Goal: Transaction & Acquisition: Obtain resource

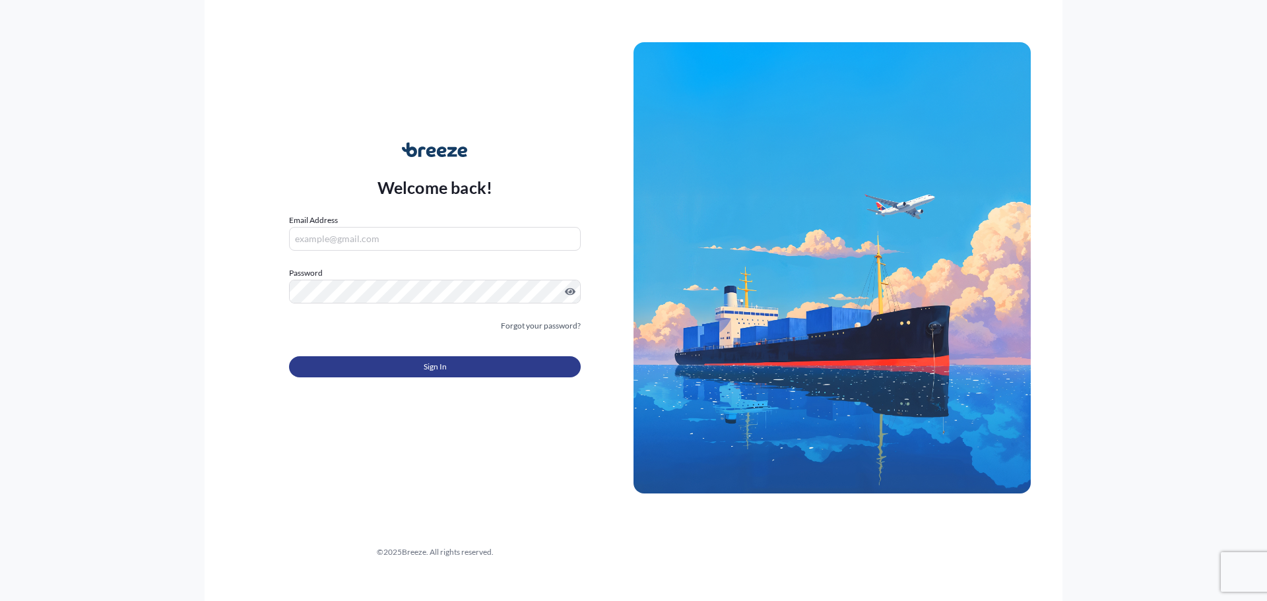
type input "[EMAIL_ADDRESS][DOMAIN_NAME]"
click at [484, 365] on button "Sign In" at bounding box center [435, 366] width 292 height 21
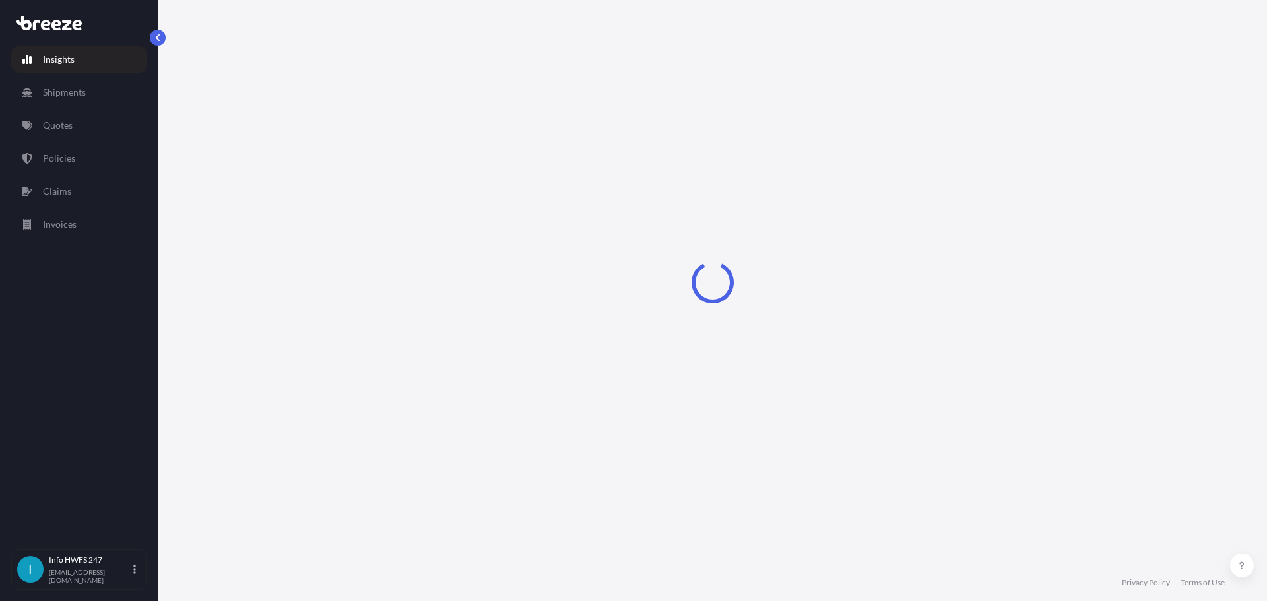
select select "2025"
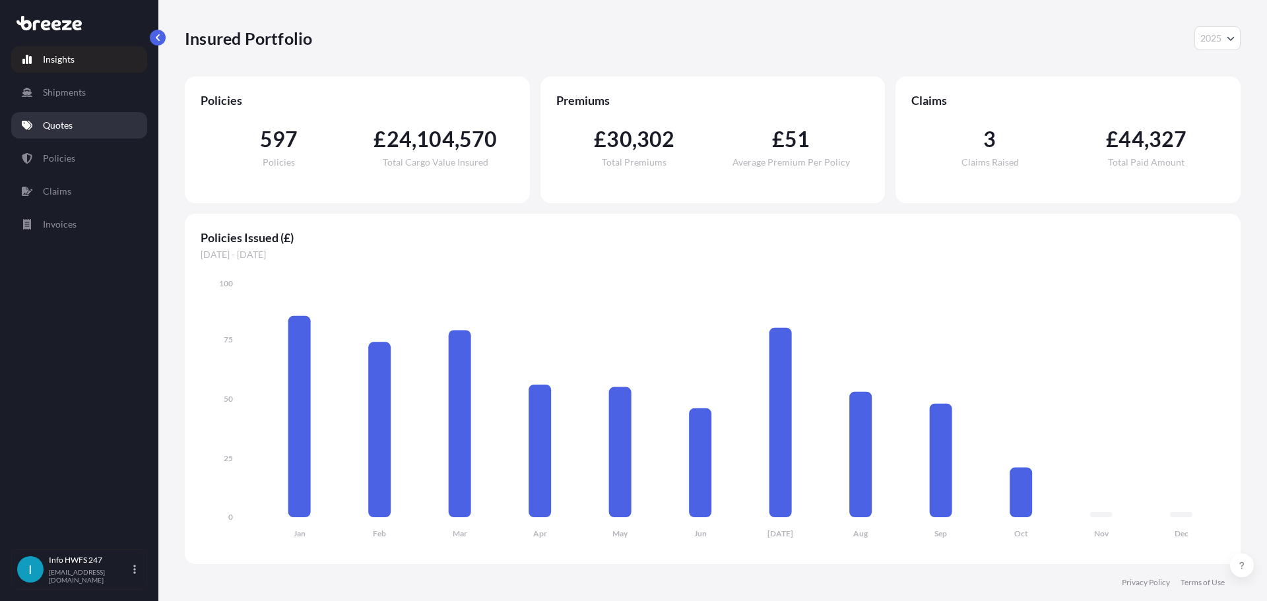
click at [69, 134] on link "Quotes" at bounding box center [79, 125] width 136 height 26
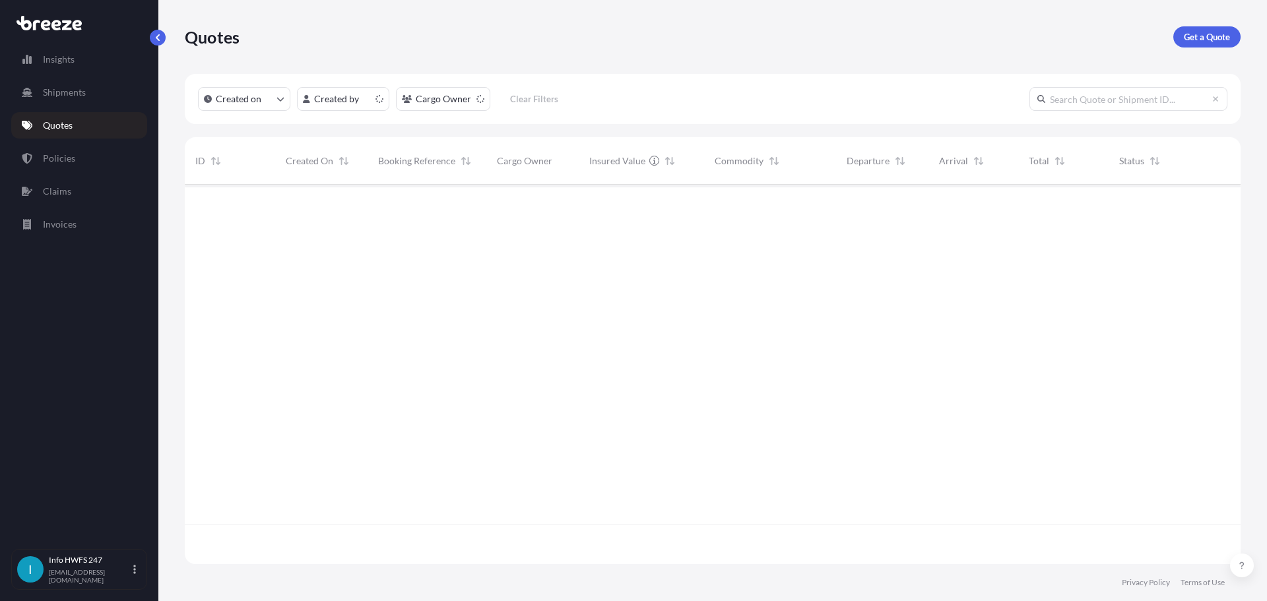
scroll to position [377, 1046]
click at [1195, 34] on p "Get a Quote" at bounding box center [1207, 36] width 46 height 13
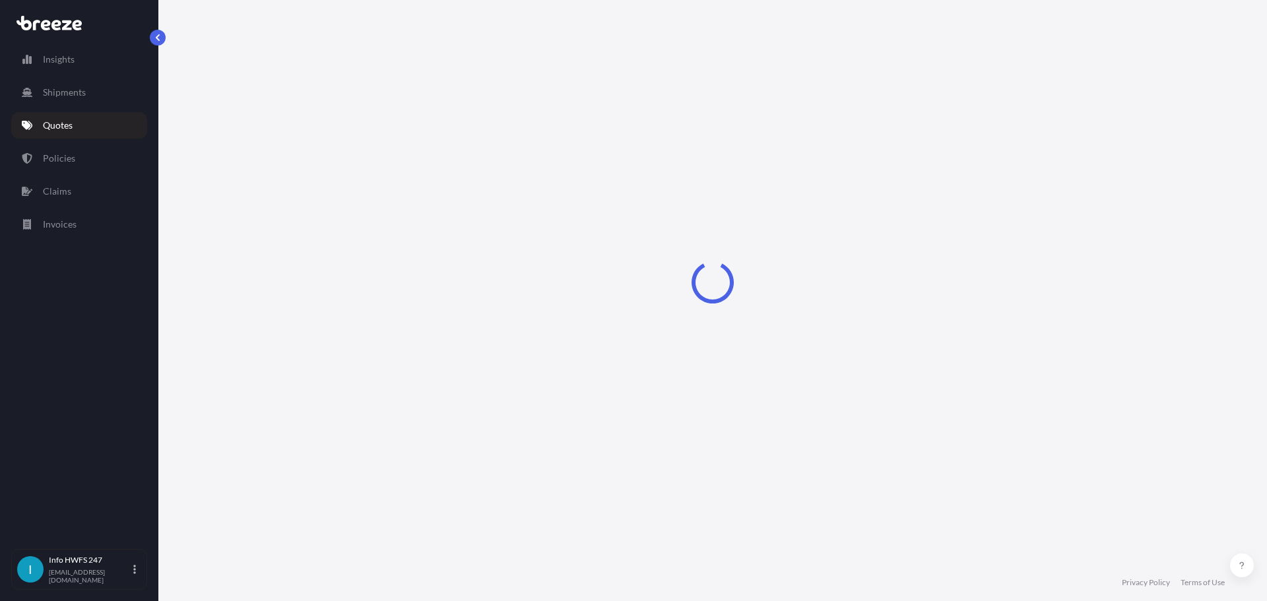
select select "Air"
select select "1"
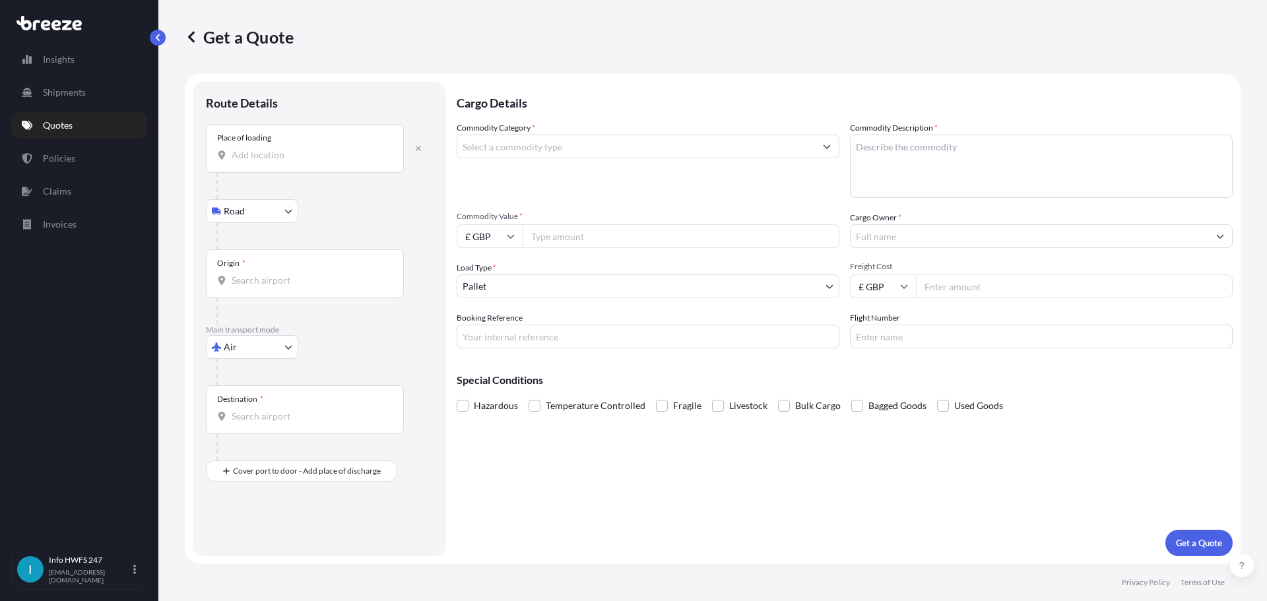
click at [270, 149] on input "Place of loading" at bounding box center [310, 154] width 156 height 13
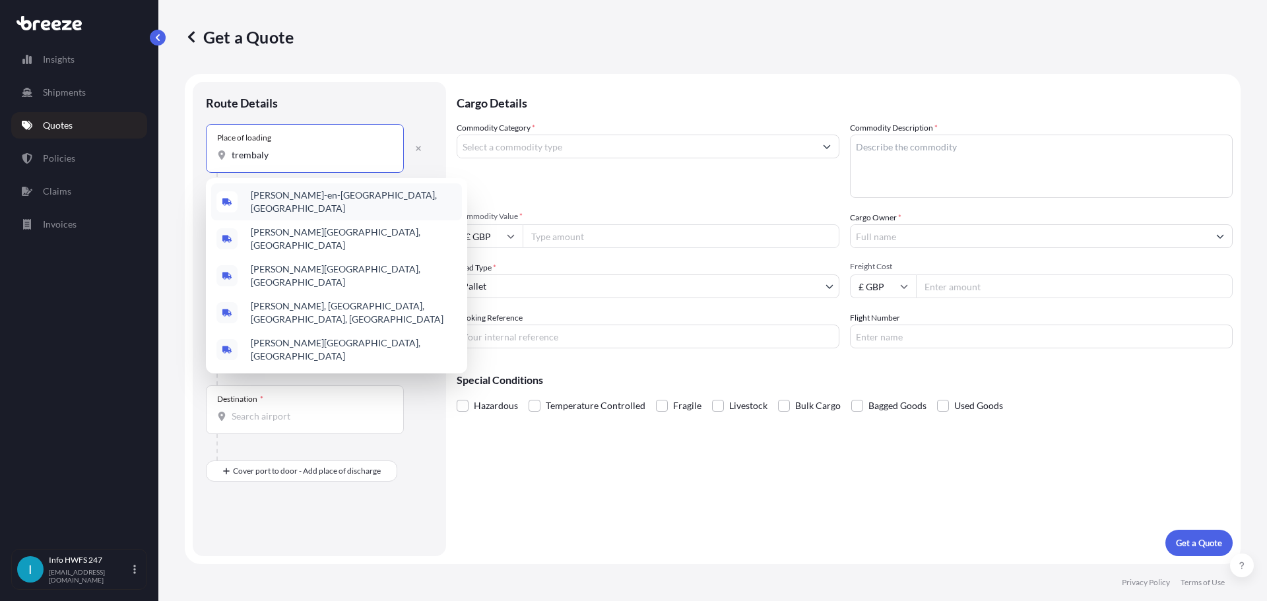
click at [292, 192] on div "[PERSON_NAME]-en-[GEOGRAPHIC_DATA], [GEOGRAPHIC_DATA]" at bounding box center [336, 201] width 251 height 37
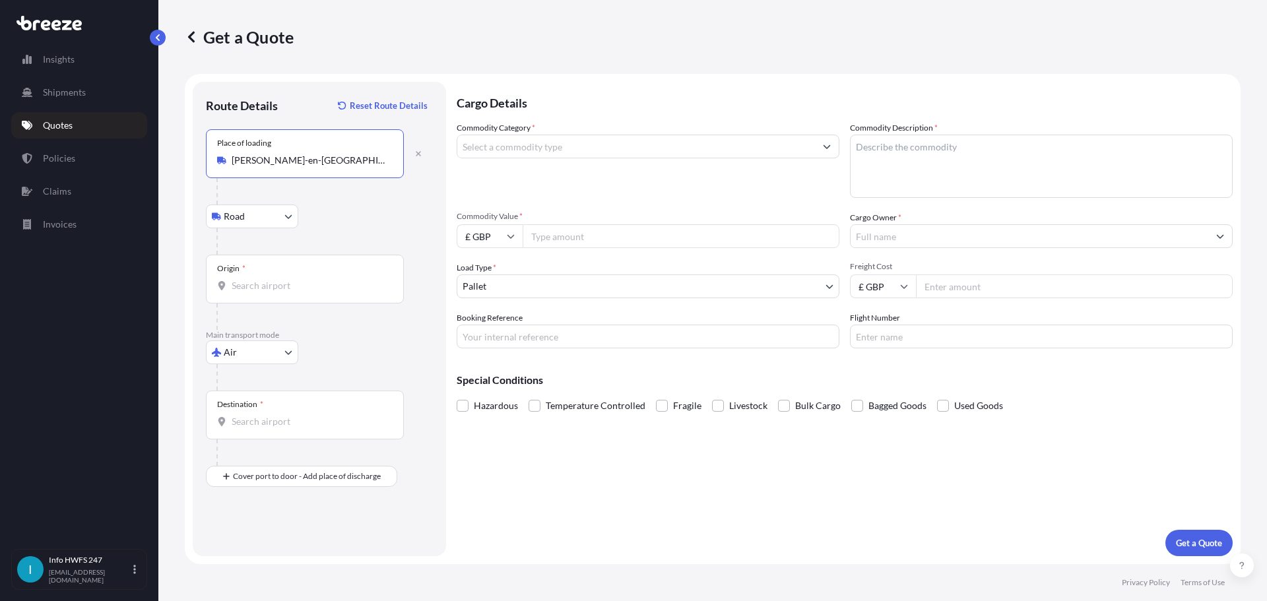
type input "[PERSON_NAME]-en-[GEOGRAPHIC_DATA], [GEOGRAPHIC_DATA]"
click at [259, 220] on body "0 options available. 5 options available. Insights Shipments Quotes Policies Cl…" at bounding box center [633, 300] width 1267 height 601
click at [275, 280] on input "Origin *" at bounding box center [310, 285] width 156 height 13
type input "FRCDG - [PERSON_NAME]/[GEOGRAPHIC_DATA], [GEOGRAPHIC_DATA]"
click at [255, 422] on input "Destination *" at bounding box center [310, 421] width 156 height 13
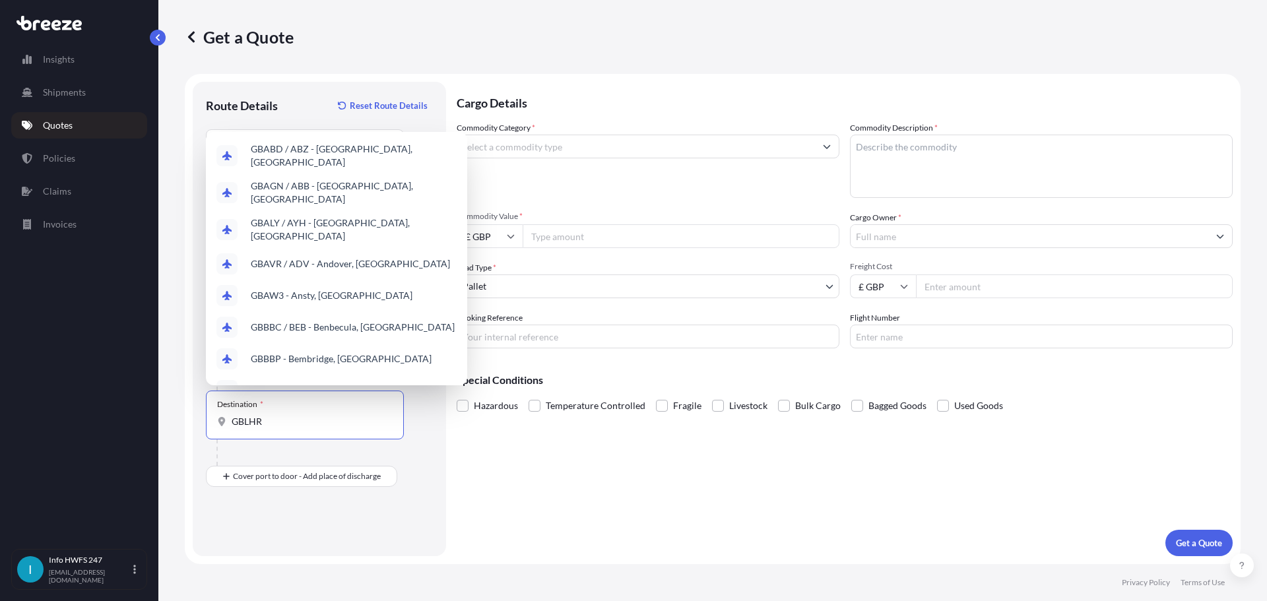
type input "GBLHR"
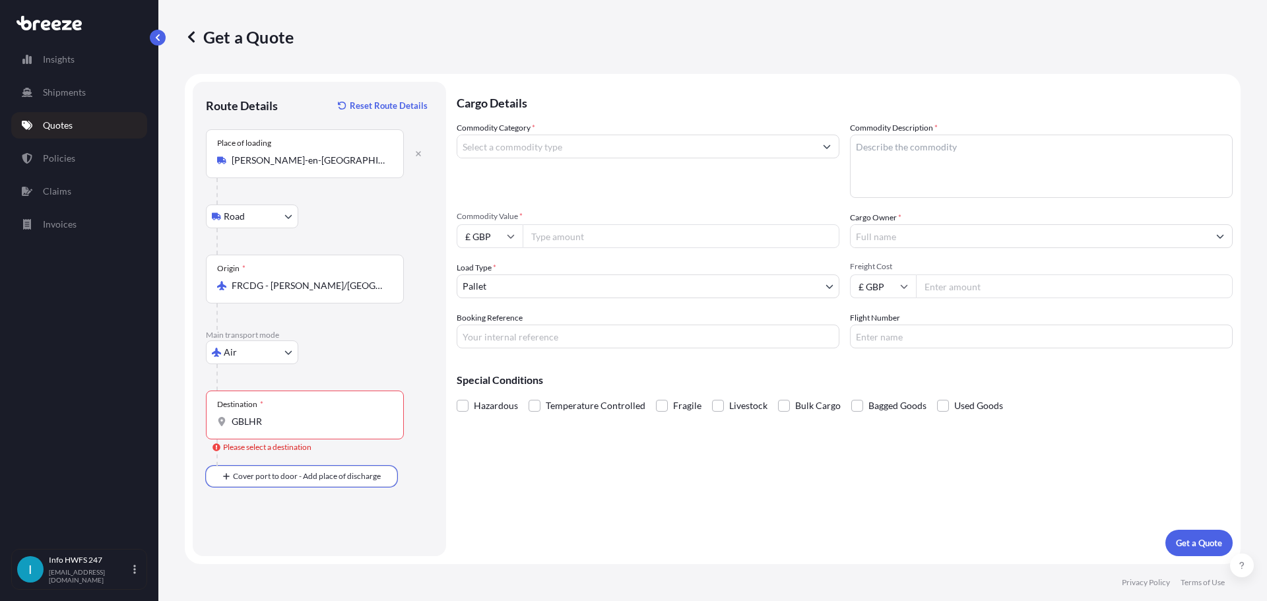
click at [298, 425] on input "GBLHR" at bounding box center [310, 421] width 156 height 13
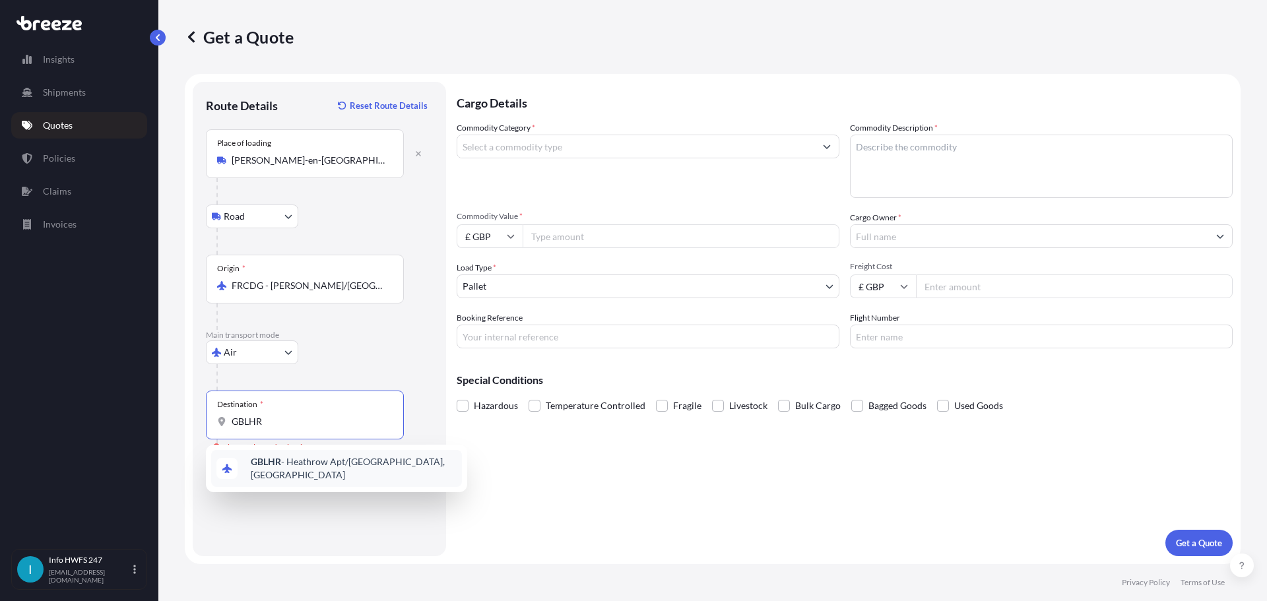
click at [297, 472] on span "GBLHR - Heathrow Apt/[GEOGRAPHIC_DATA], [GEOGRAPHIC_DATA]" at bounding box center [354, 468] width 206 height 26
type input "GBLHR - Heathrow Apt/[GEOGRAPHIC_DATA], [GEOGRAPHIC_DATA]"
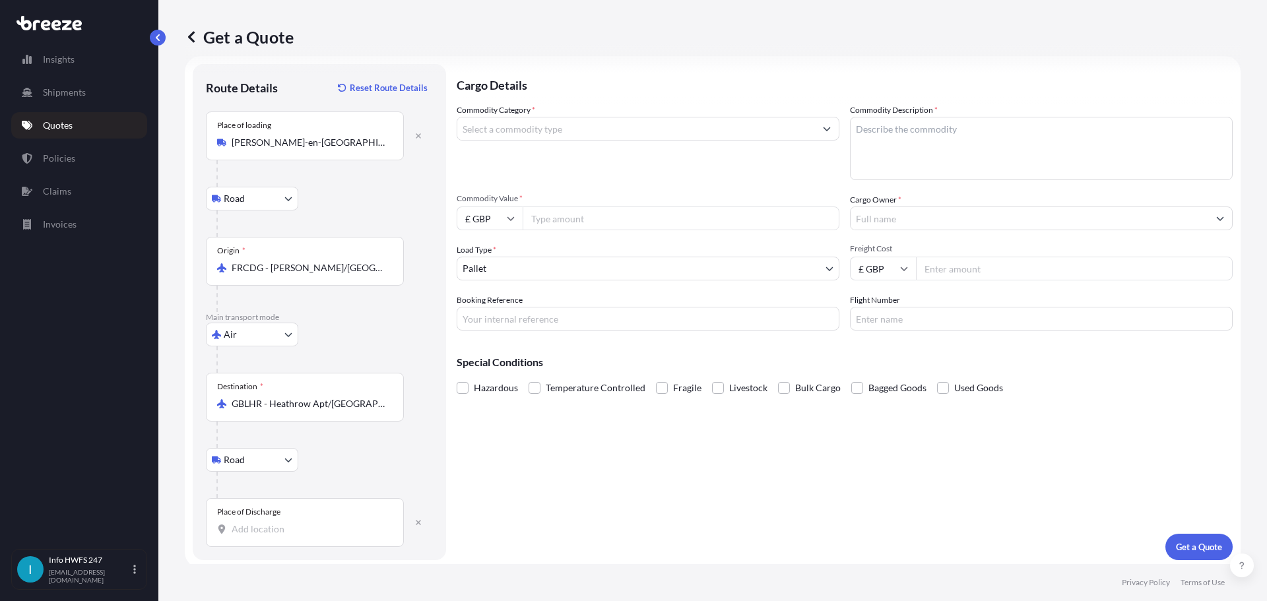
scroll to position [22, 0]
click at [253, 530] on input "Place of Discharge" at bounding box center [310, 525] width 156 height 13
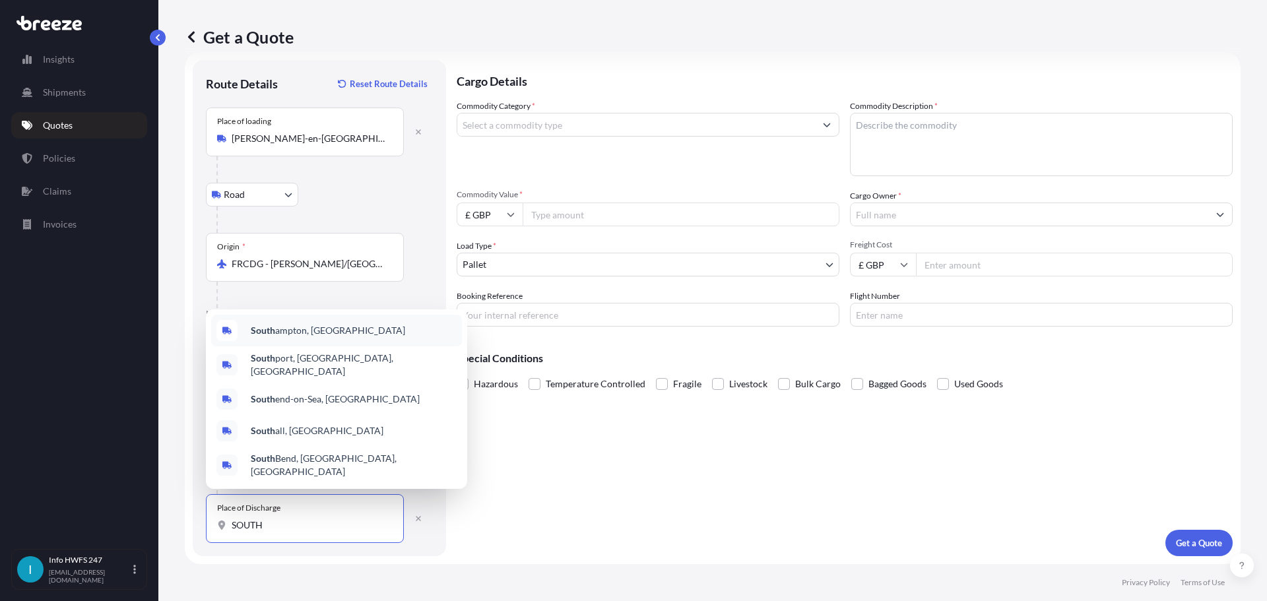
click at [310, 337] on span "[GEOGRAPHIC_DATA], [GEOGRAPHIC_DATA]" at bounding box center [328, 330] width 154 height 13
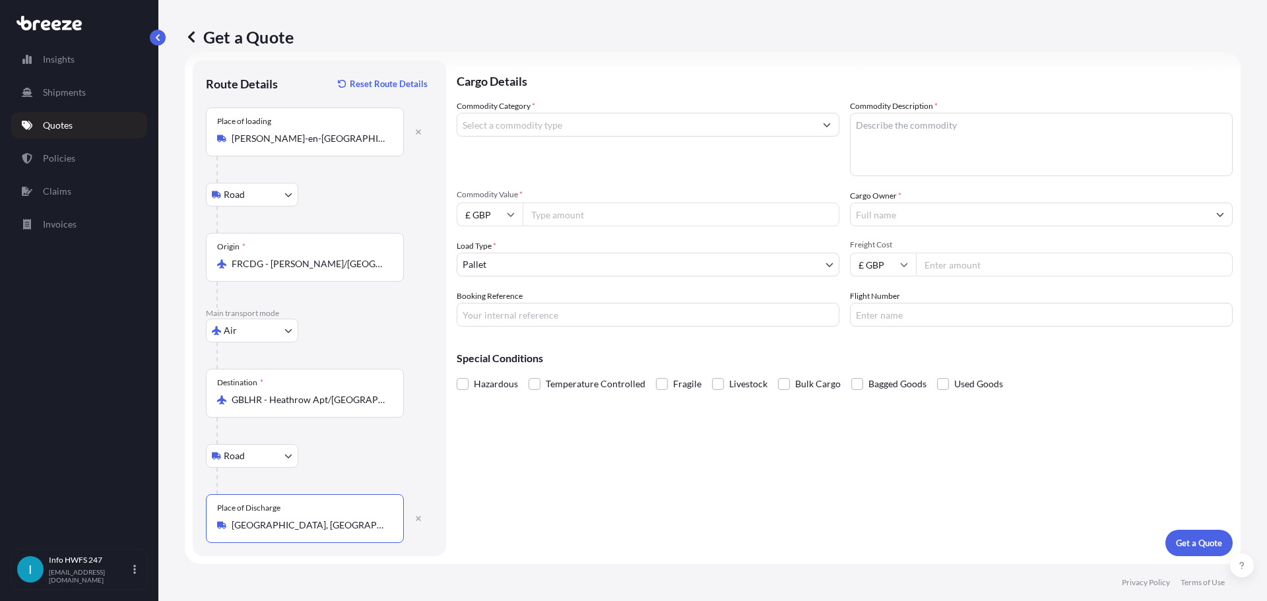
type input "[GEOGRAPHIC_DATA], [GEOGRAPHIC_DATA]"
click at [662, 133] on input "Commodity Category *" at bounding box center [636, 125] width 358 height 24
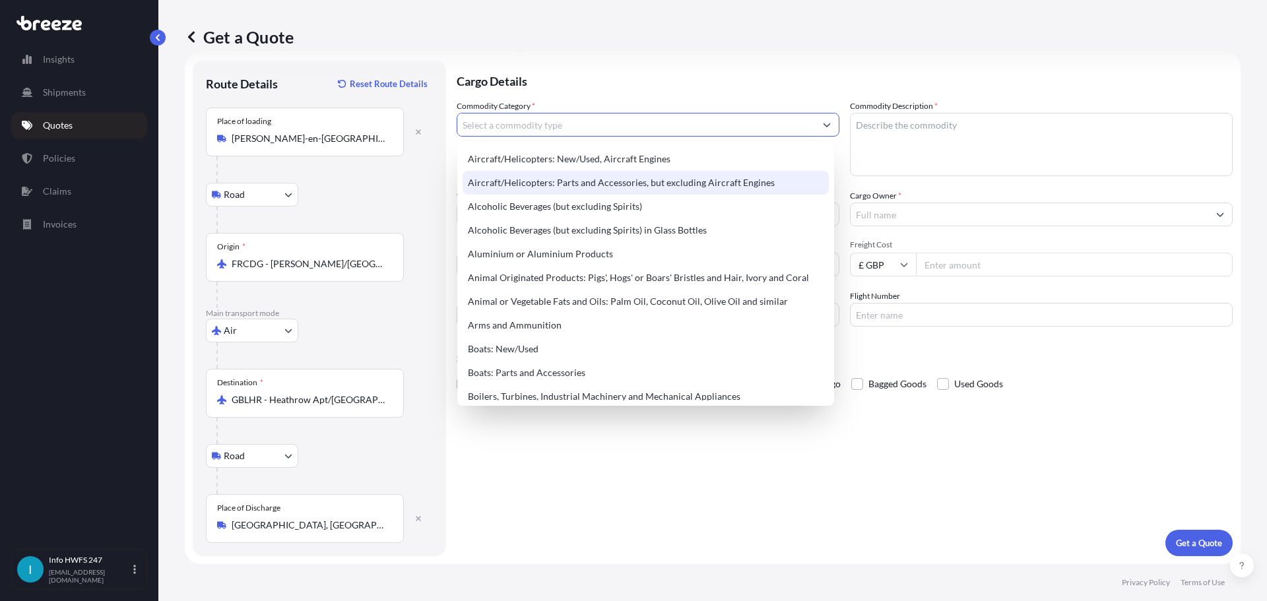
click at [635, 189] on div "Aircraft/Helicopters: Parts and Accessories, but excluding Aircraft Engines" at bounding box center [645, 183] width 366 height 24
type input "Aircraft/Helicopters: Parts and Accessories, but excluding Aircraft Engines"
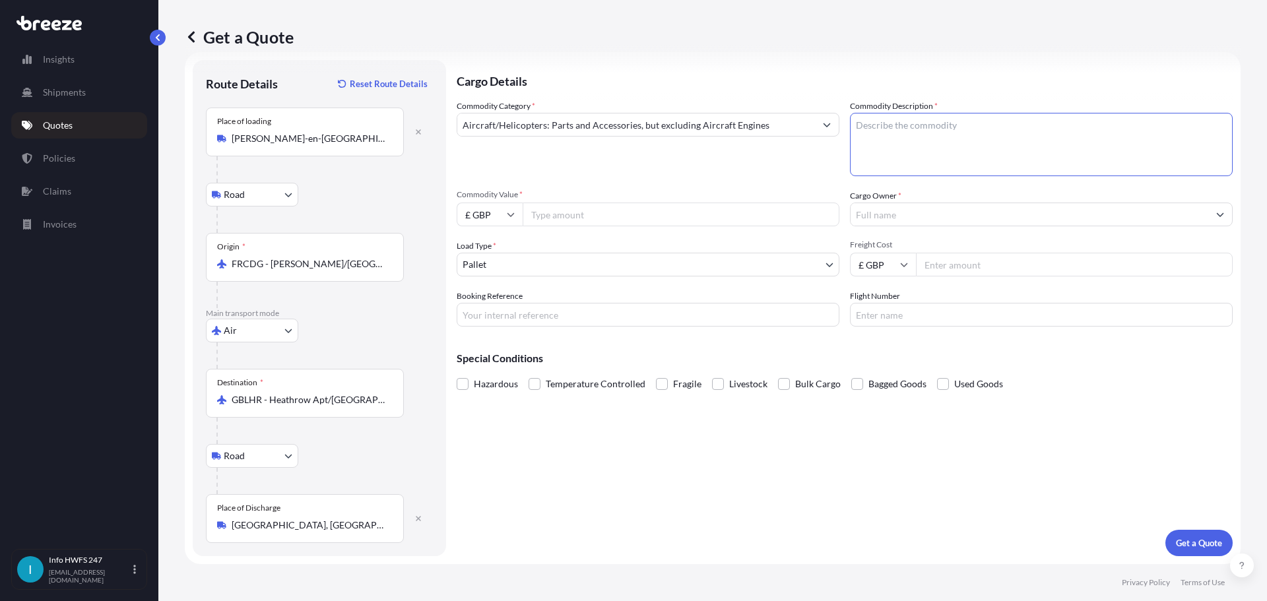
click at [958, 135] on textarea "Commodity Description *" at bounding box center [1041, 144] width 383 height 63
type textarea "o"
type textarea "R"
type textarea "O-RINGS / SMART PROBE"
click at [499, 218] on input "£ GBP" at bounding box center [490, 215] width 66 height 24
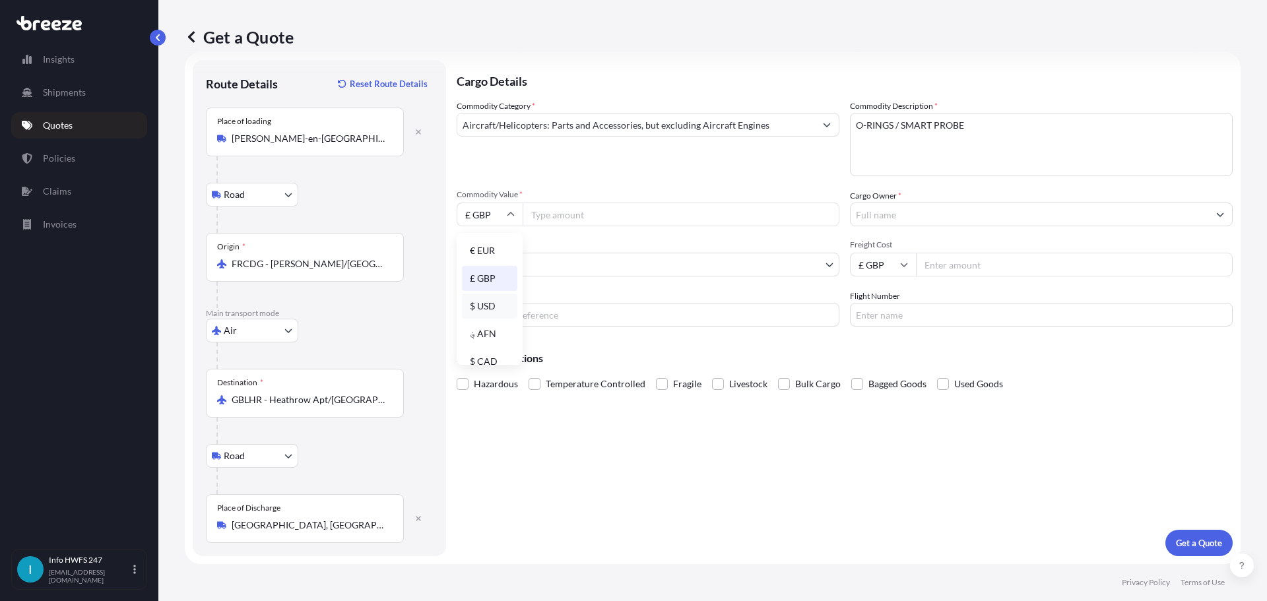
click at [476, 310] on div "$ USD" at bounding box center [489, 306] width 55 height 25
type input "$ USD"
click at [580, 222] on input "Commodity Value *" at bounding box center [680, 215] width 317 height 24
type input "49889.50"
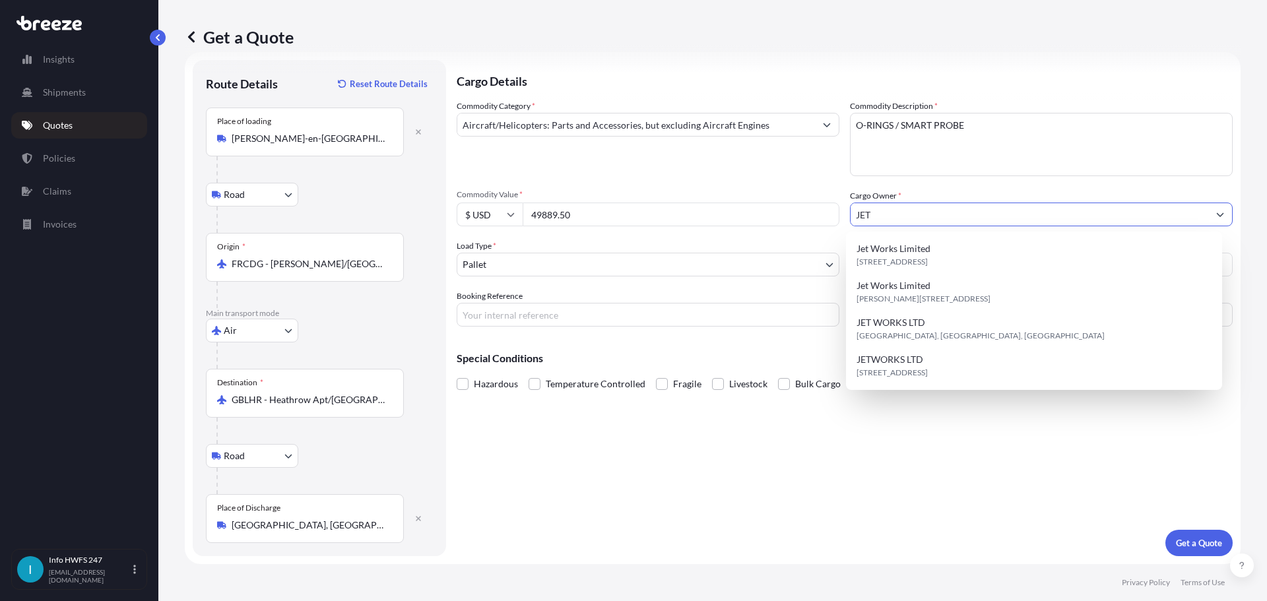
scroll to position [0, 0]
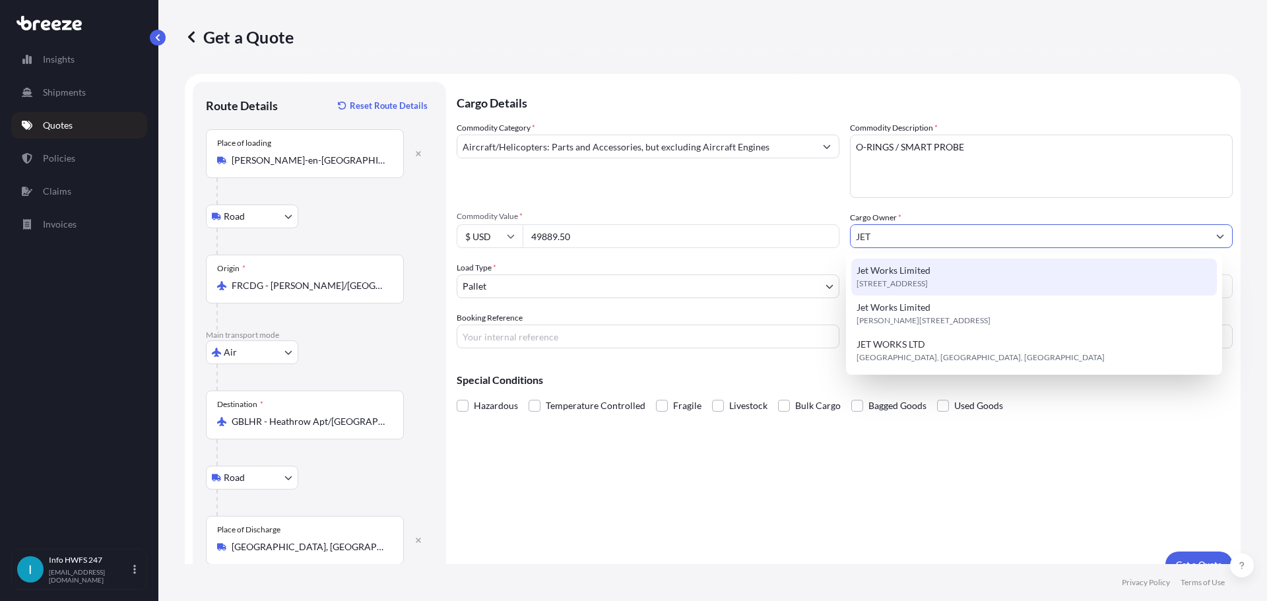
click at [933, 276] on div "Jet Works Limited [STREET_ADDRESS]" at bounding box center [1034, 277] width 366 height 37
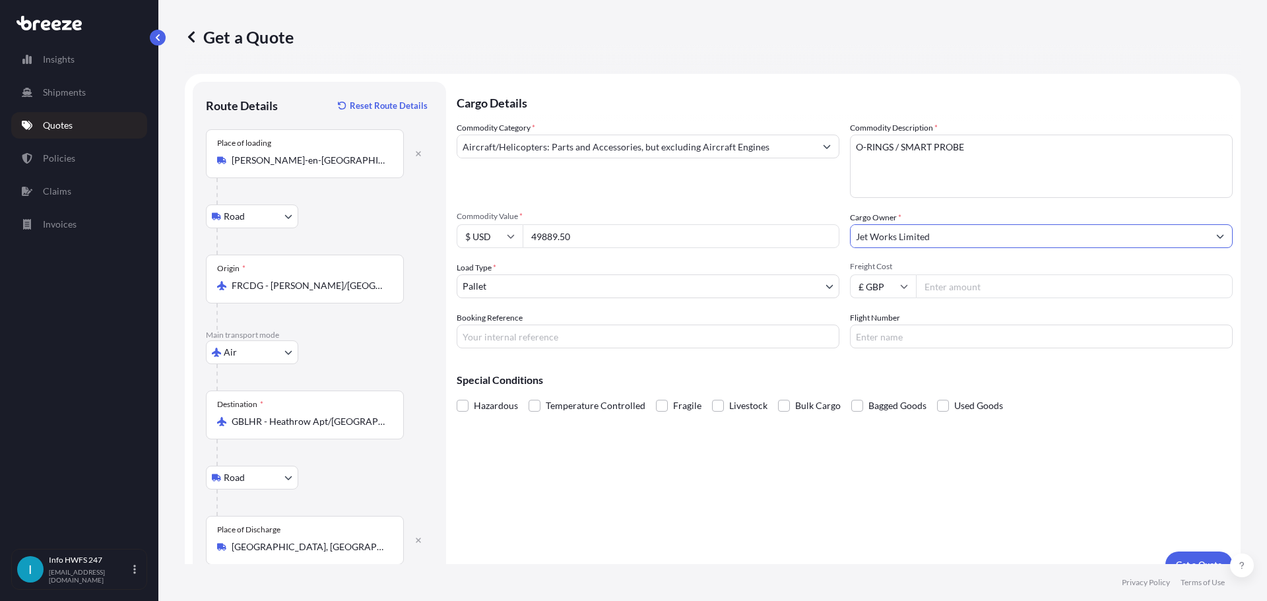
type input "Jet Works Limited"
click at [530, 290] on body "0 options available. 1 option available. 4 options available. 3 options availab…" at bounding box center [633, 300] width 1267 height 601
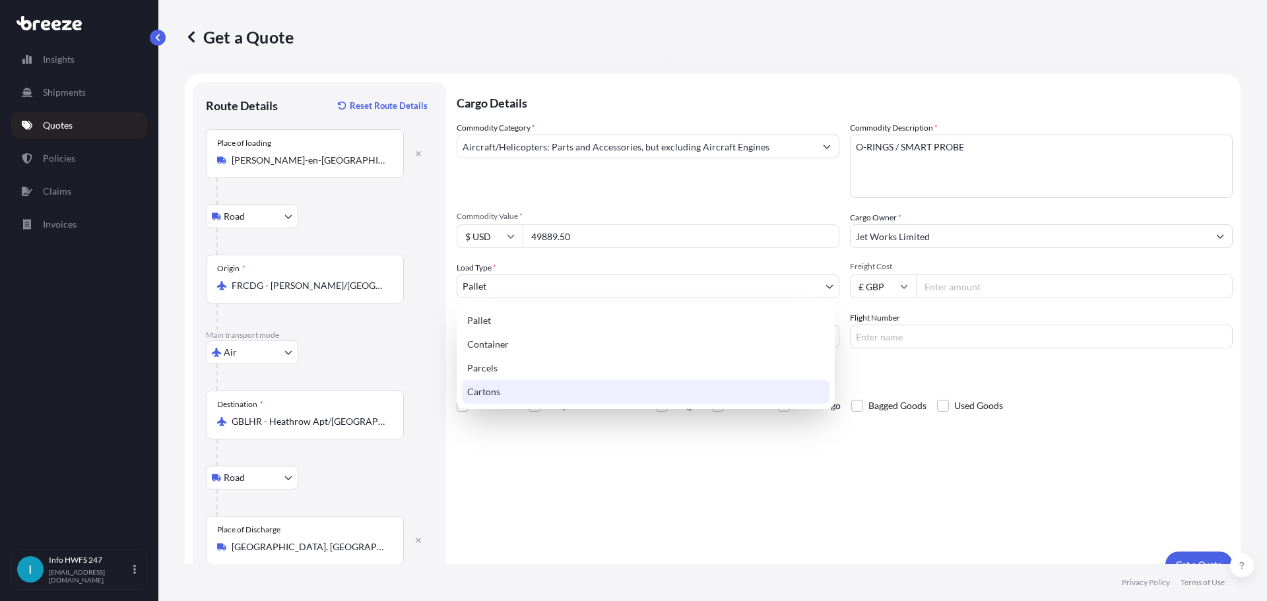
click at [498, 397] on div "Cartons" at bounding box center [645, 392] width 367 height 24
select select "4"
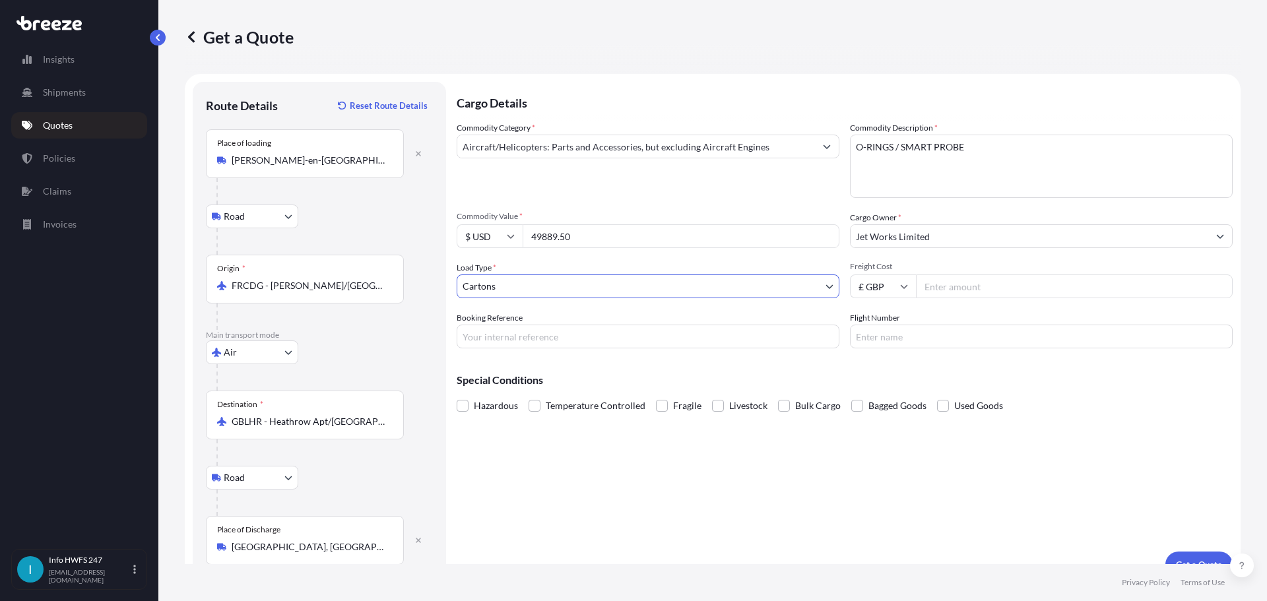
click at [542, 344] on input "Booking Reference" at bounding box center [648, 337] width 383 height 24
type input "HI168086"
click at [893, 340] on input "Flight Number" at bounding box center [1041, 337] width 383 height 24
type input "AF1580"
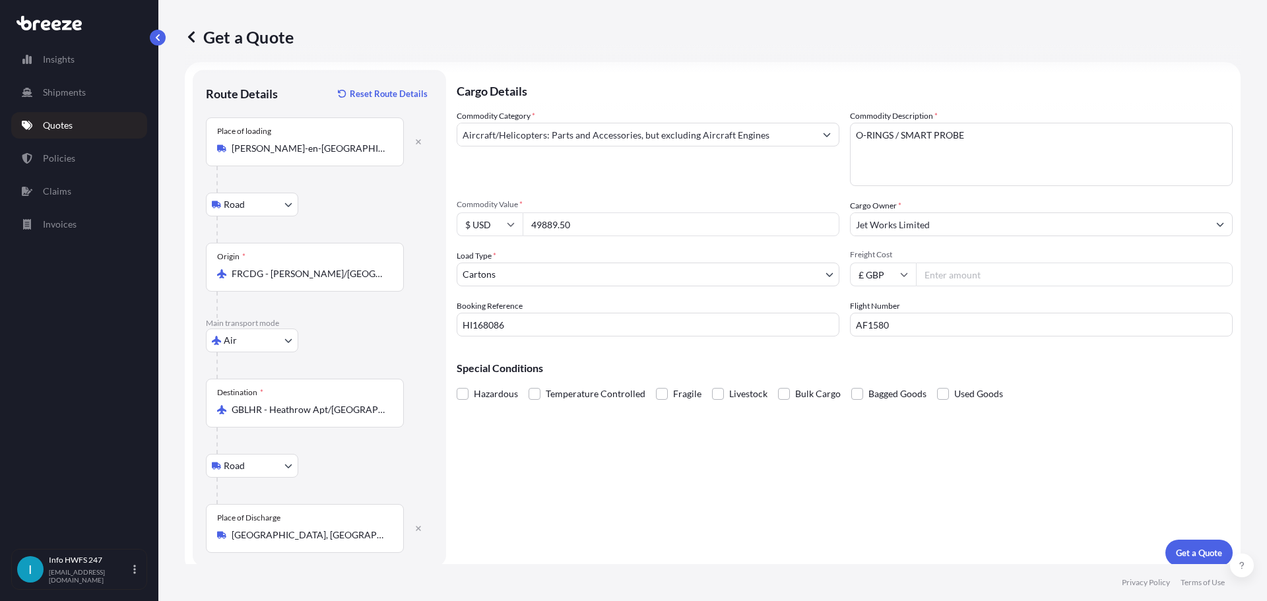
scroll to position [22, 0]
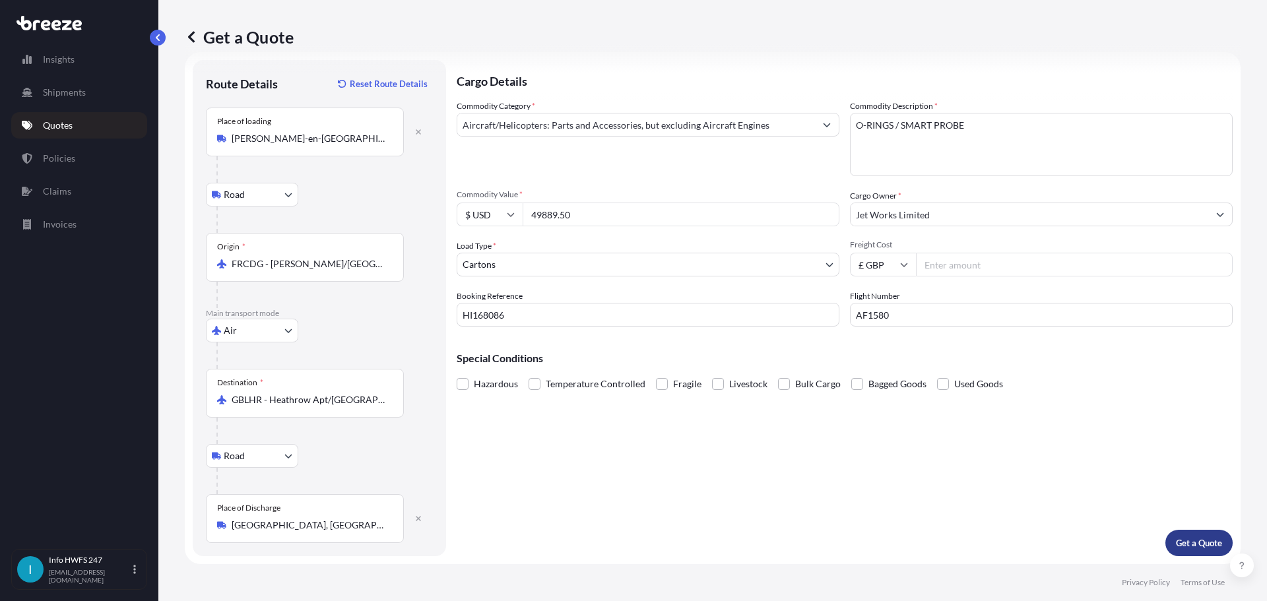
click at [1179, 536] on button "Get a Quote" at bounding box center [1198, 543] width 67 height 26
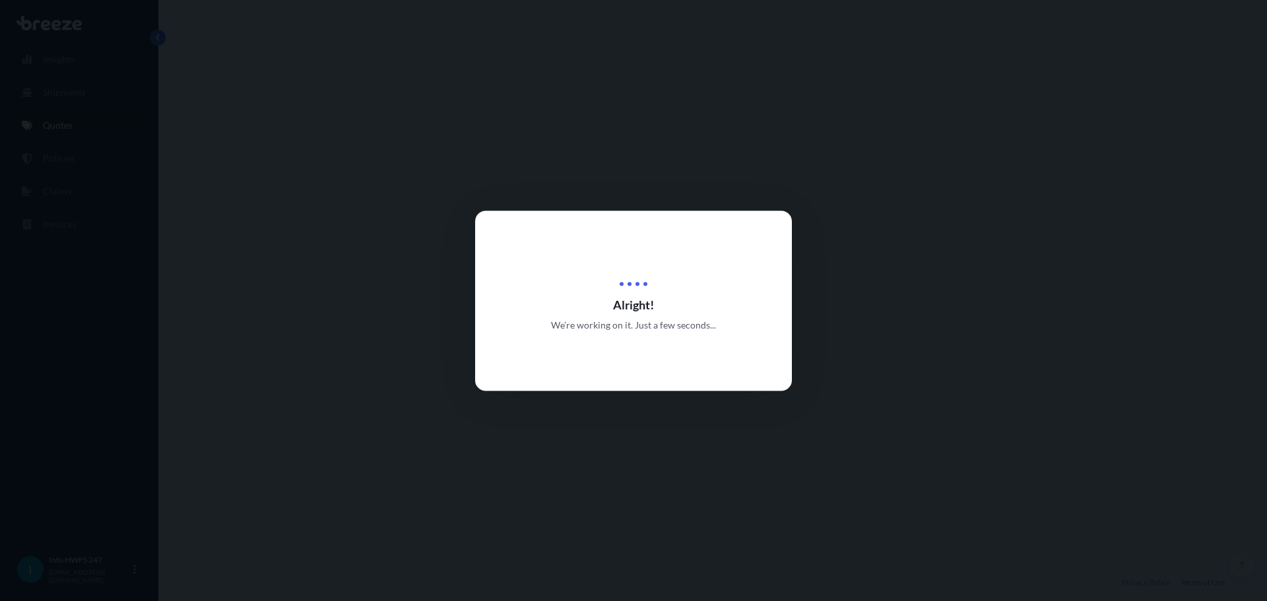
select select "Road"
select select "Air"
select select "Road"
select select "4"
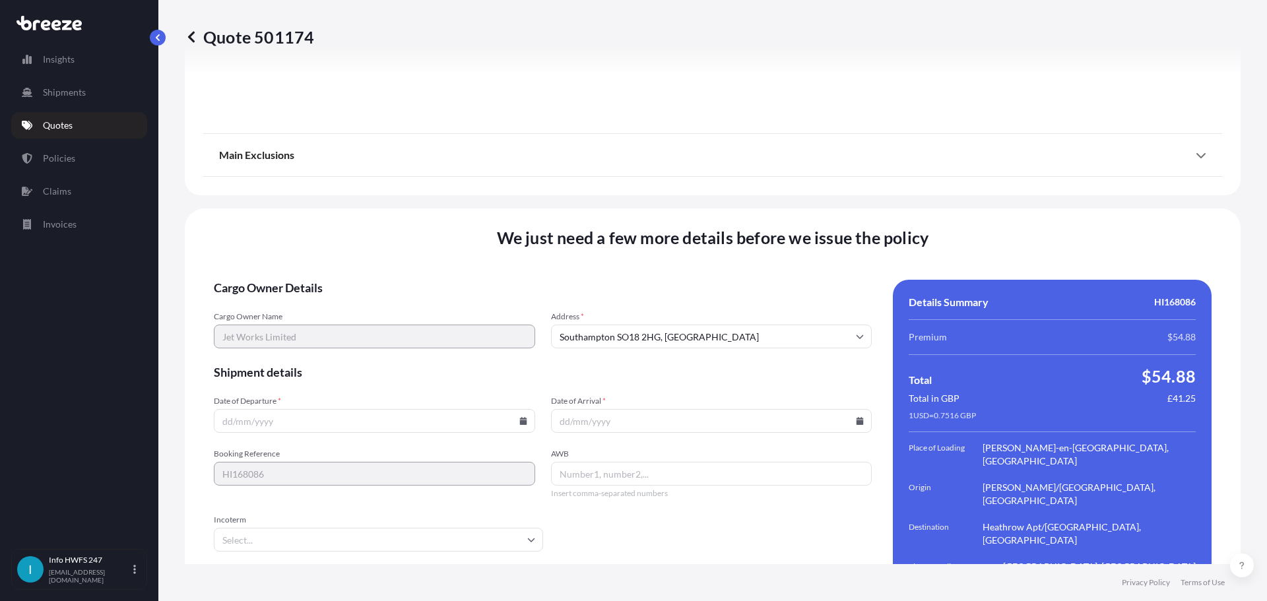
scroll to position [1742, 0]
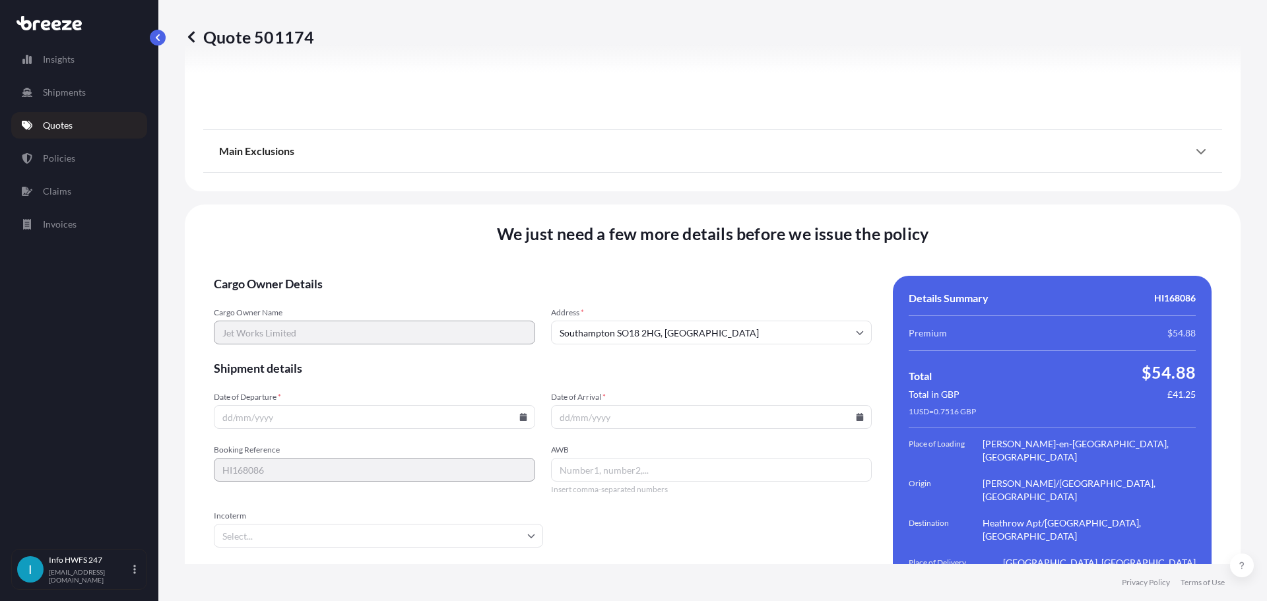
click at [241, 405] on input "Date of Departure *" at bounding box center [374, 417] width 321 height 24
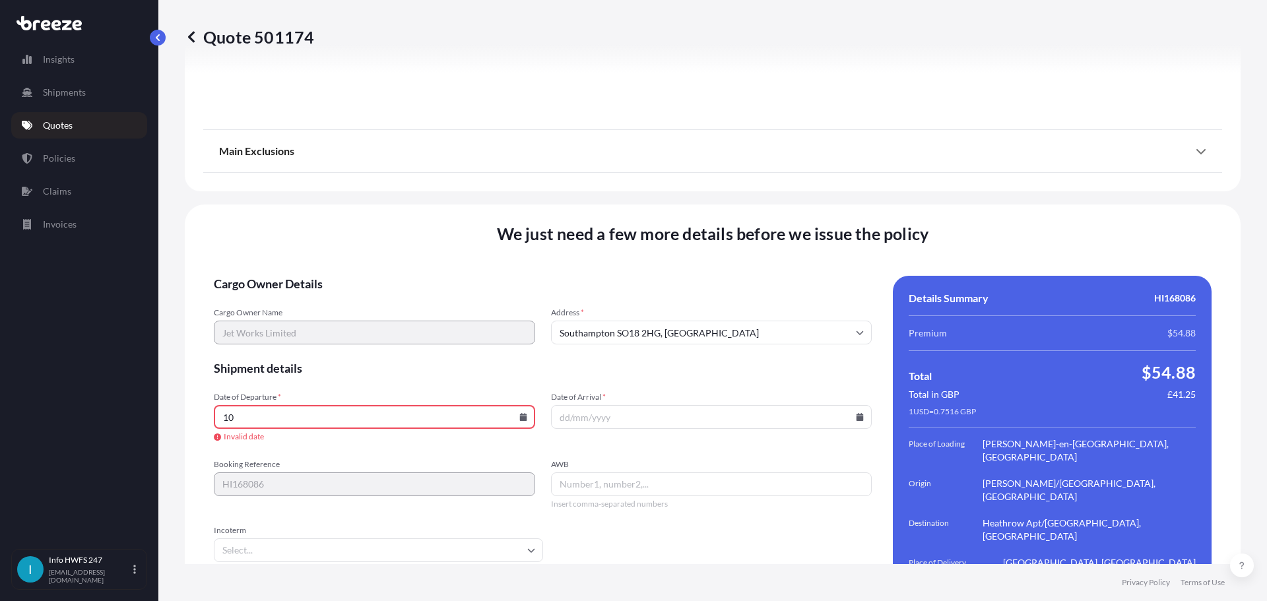
type input "1"
type input "[DATE]"
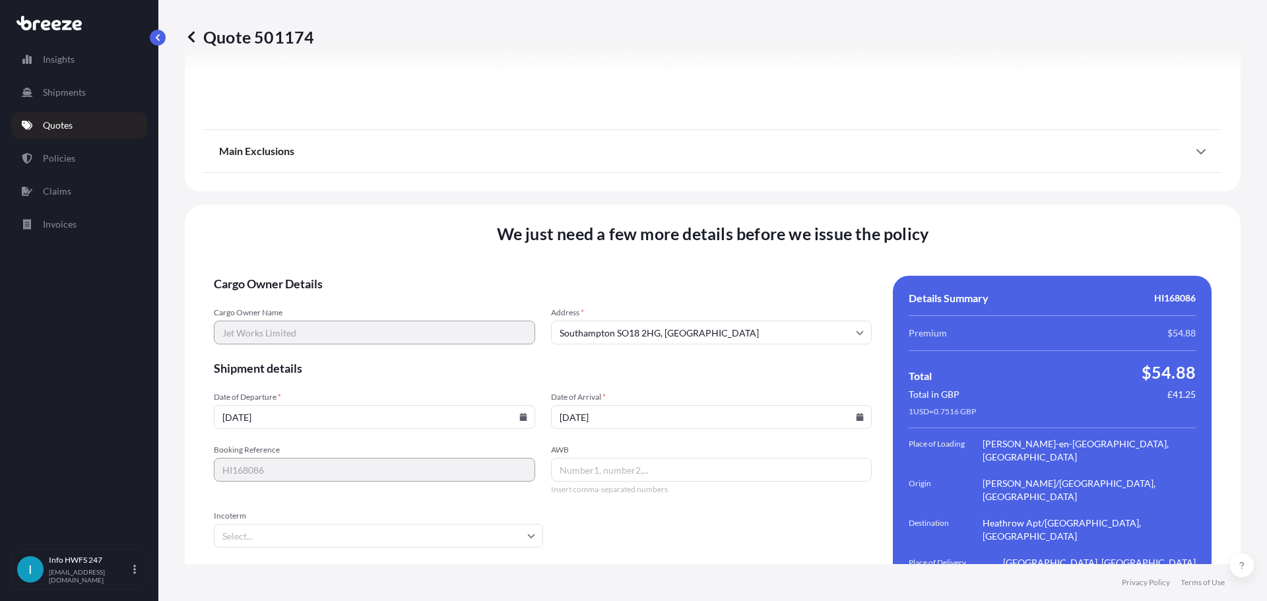
type input "[DATE]"
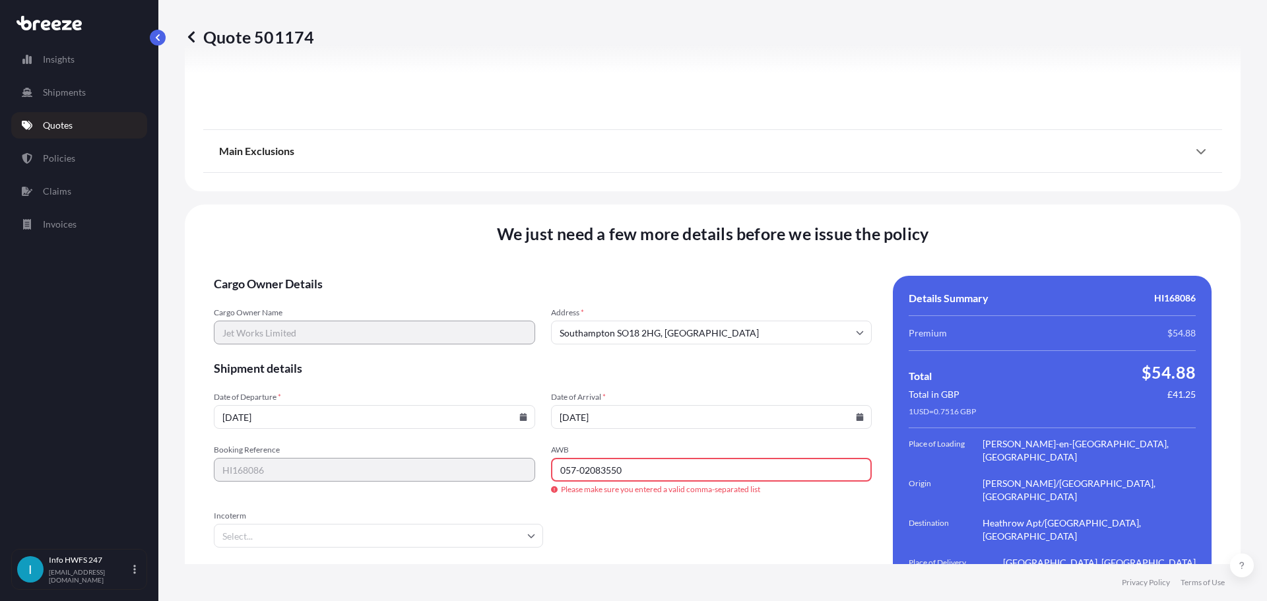
click at [642, 458] on input "057-02083550" at bounding box center [711, 470] width 321 height 24
click at [575, 458] on input "057-02083550" at bounding box center [711, 470] width 321 height 24
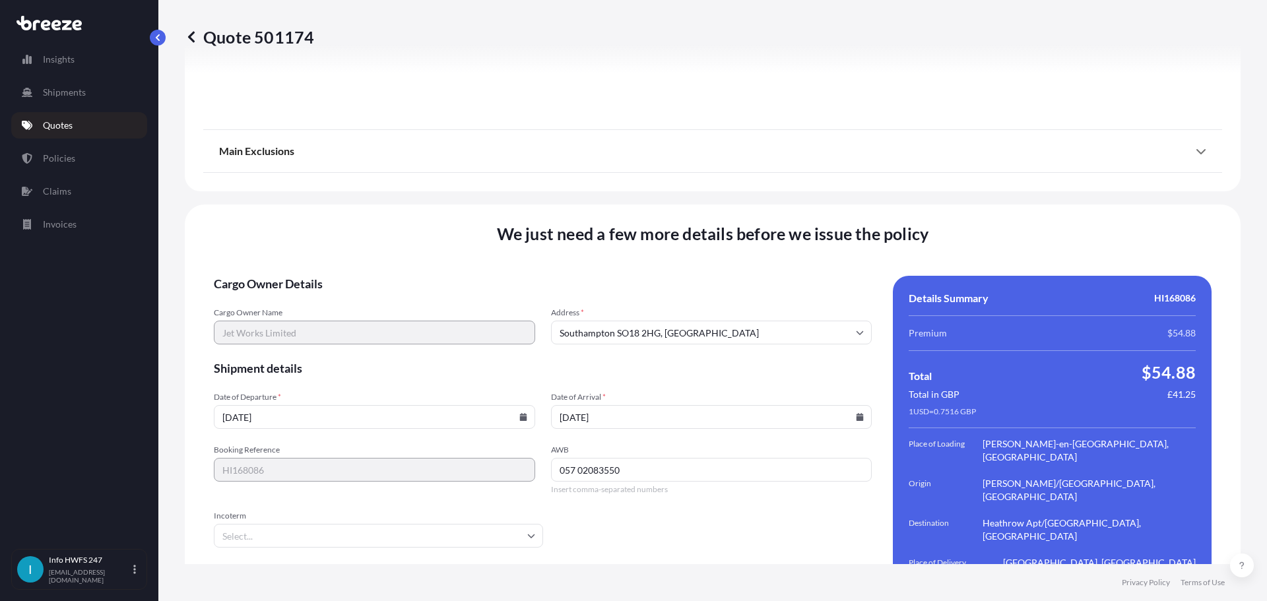
type input "057 02083550"
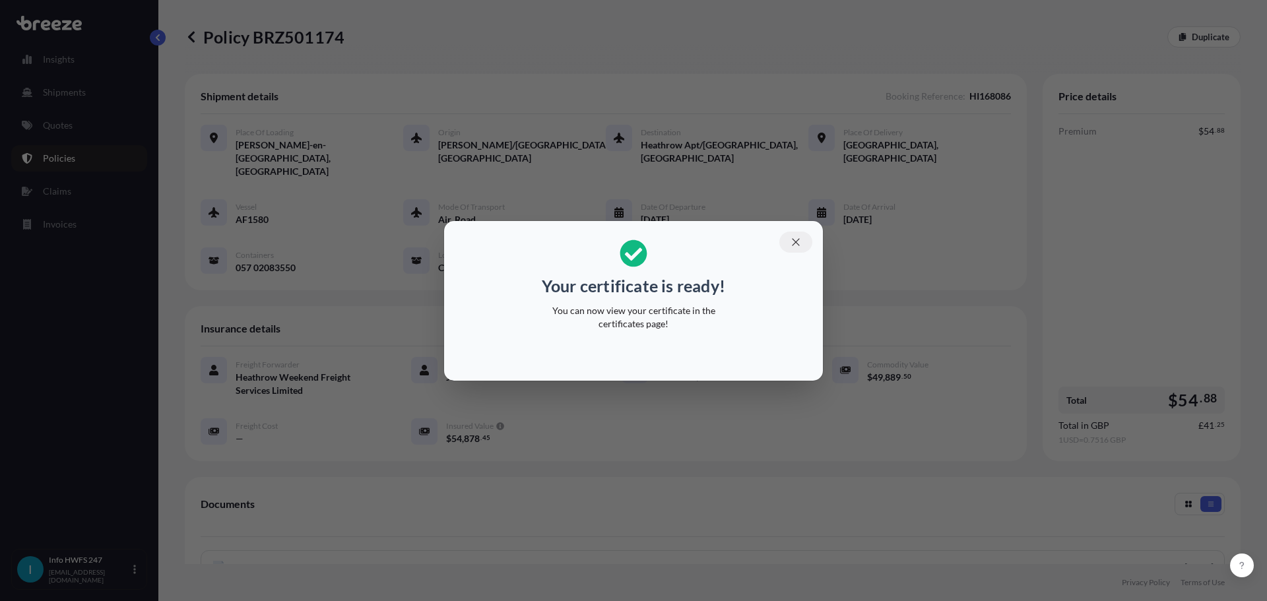
click at [796, 246] on icon "button" at bounding box center [796, 242] width 12 height 12
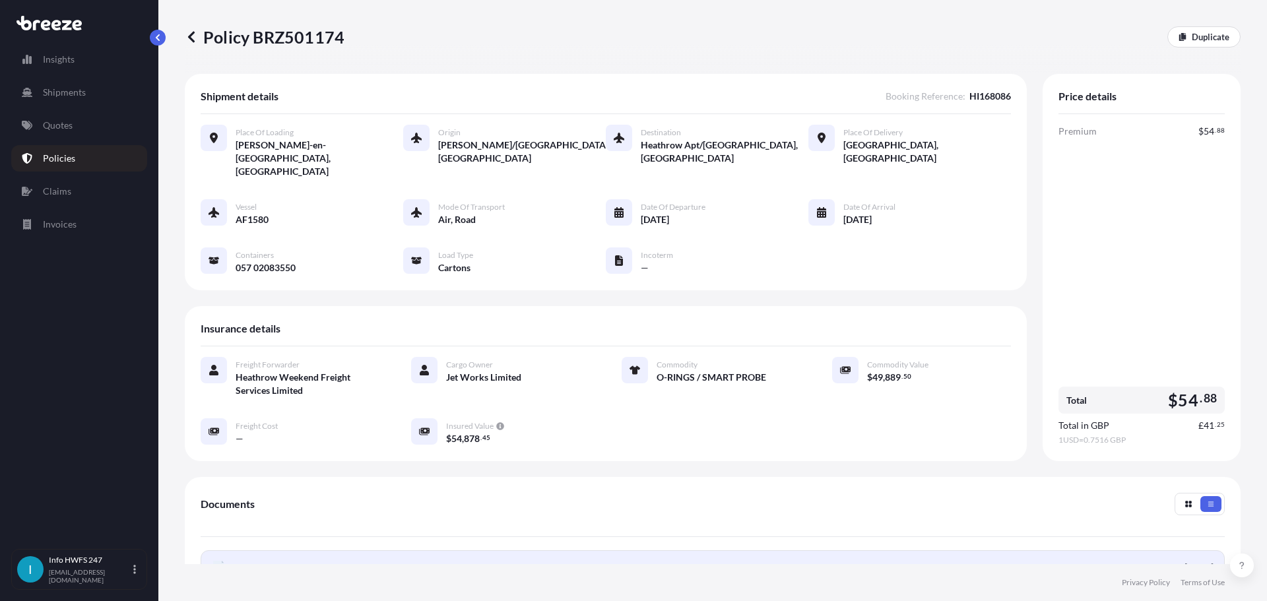
click at [305, 550] on link "PDF Certificate [DATE]" at bounding box center [713, 567] width 1024 height 34
